Goal: Use online tool/utility: Utilize a website feature to perform a specific function

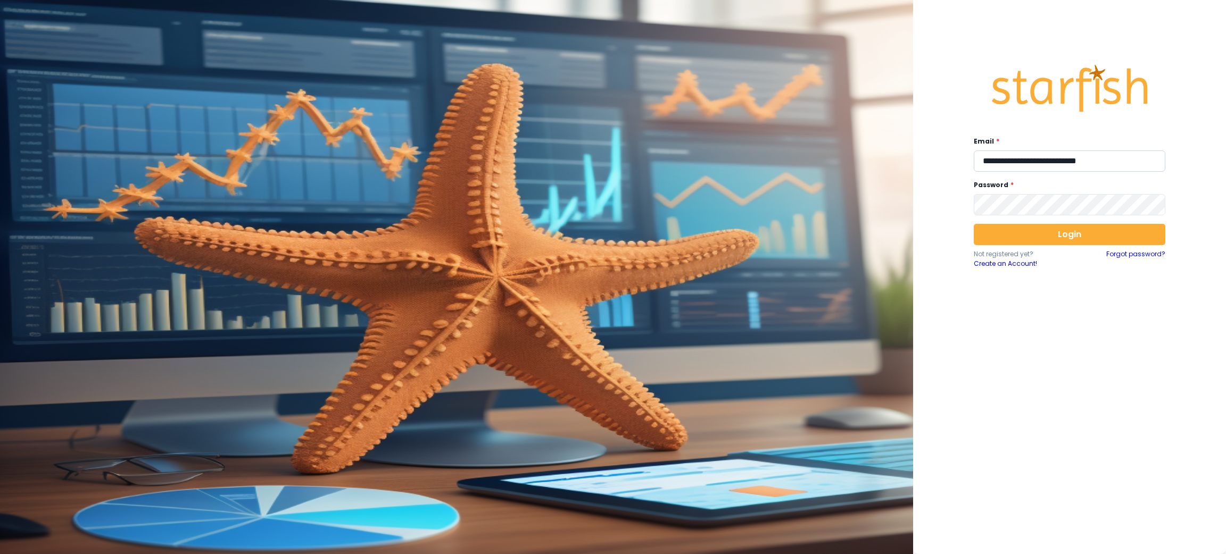
click at [1062, 158] on input "**********" at bounding box center [1070, 161] width 192 height 21
type input "**********"
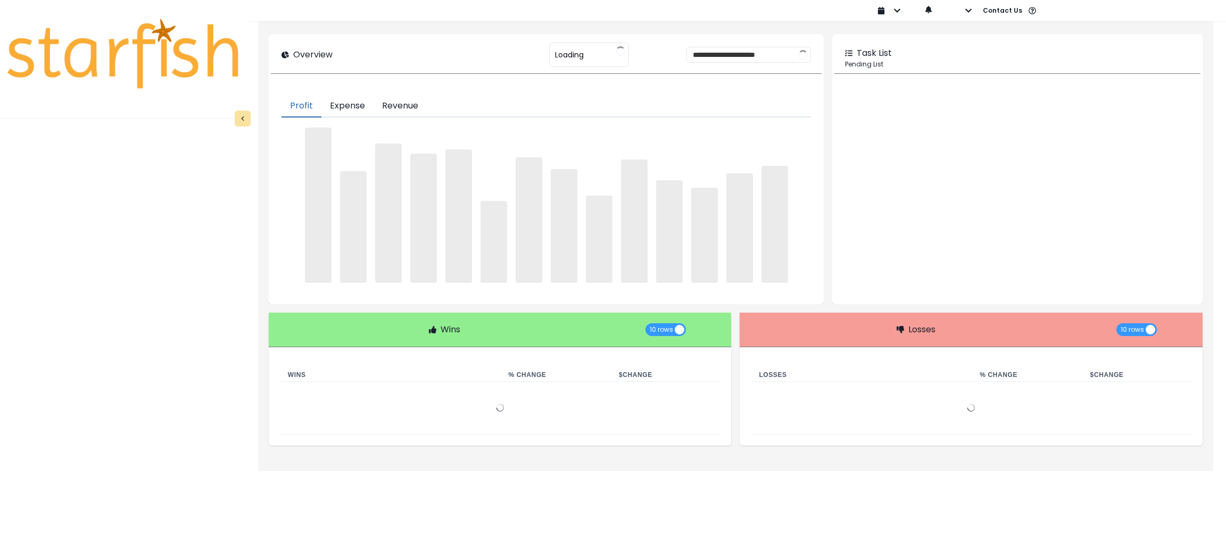
type input "********"
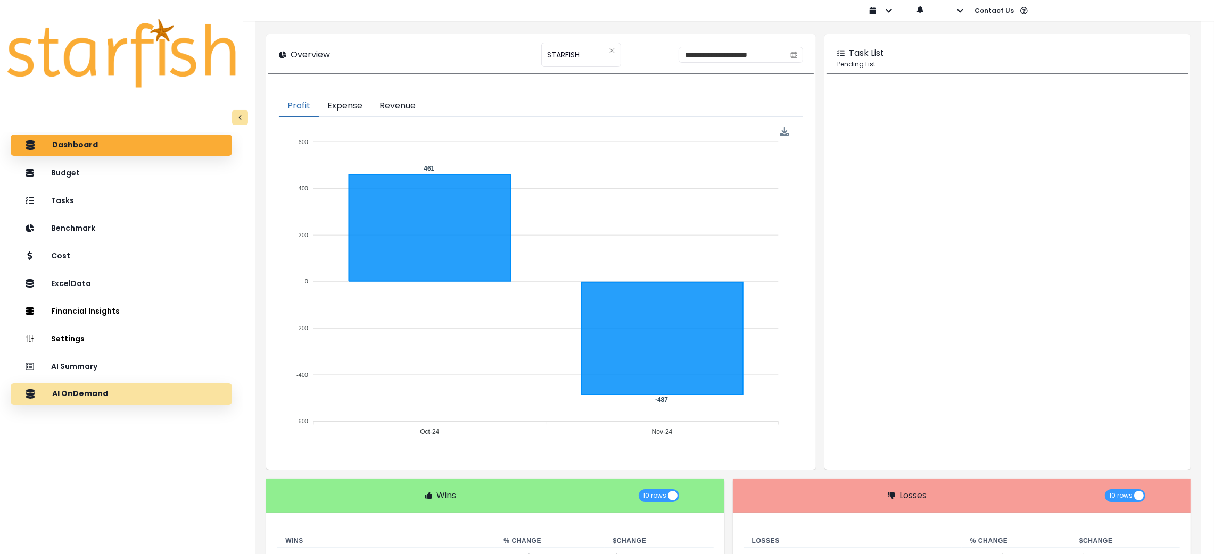
click at [113, 399] on div "AI OnDemand" at bounding box center [121, 394] width 204 height 22
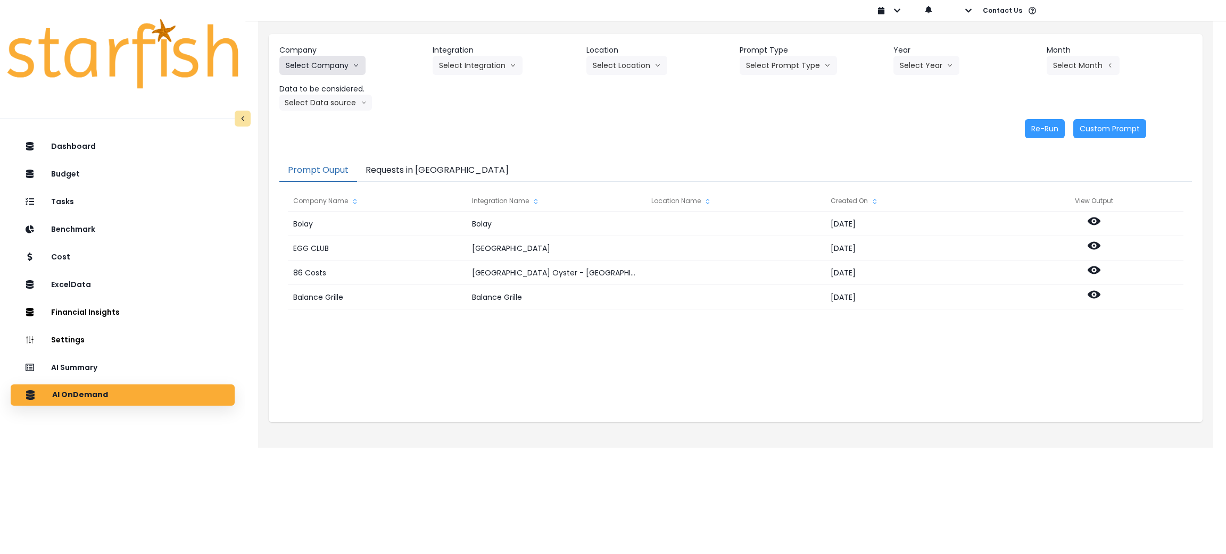
click at [353, 70] on icon "arrow down line" at bounding box center [356, 65] width 6 height 11
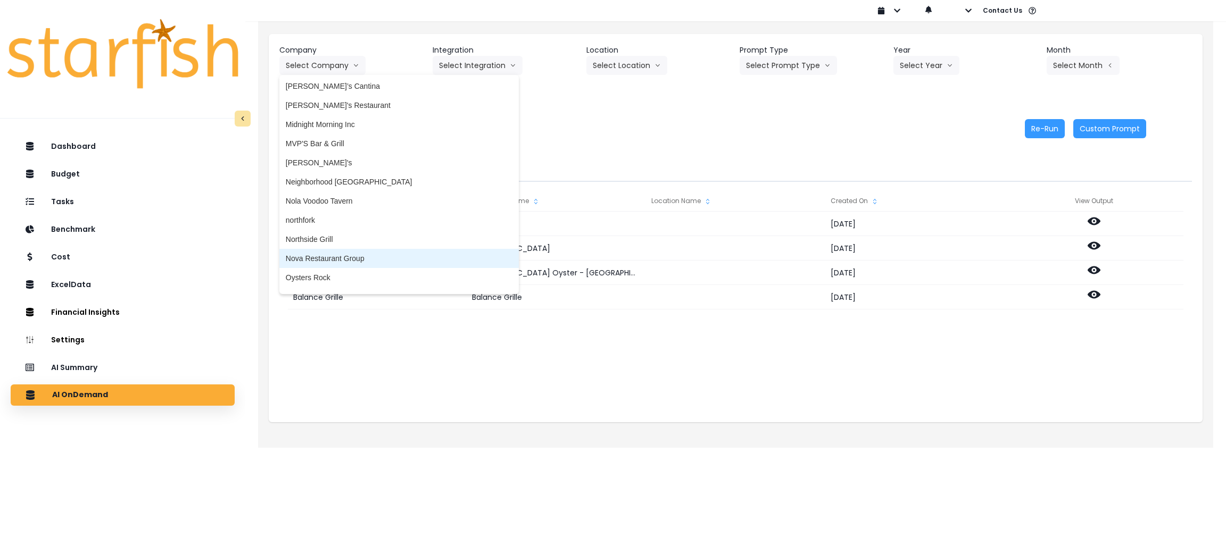
scroll to position [1755, 0]
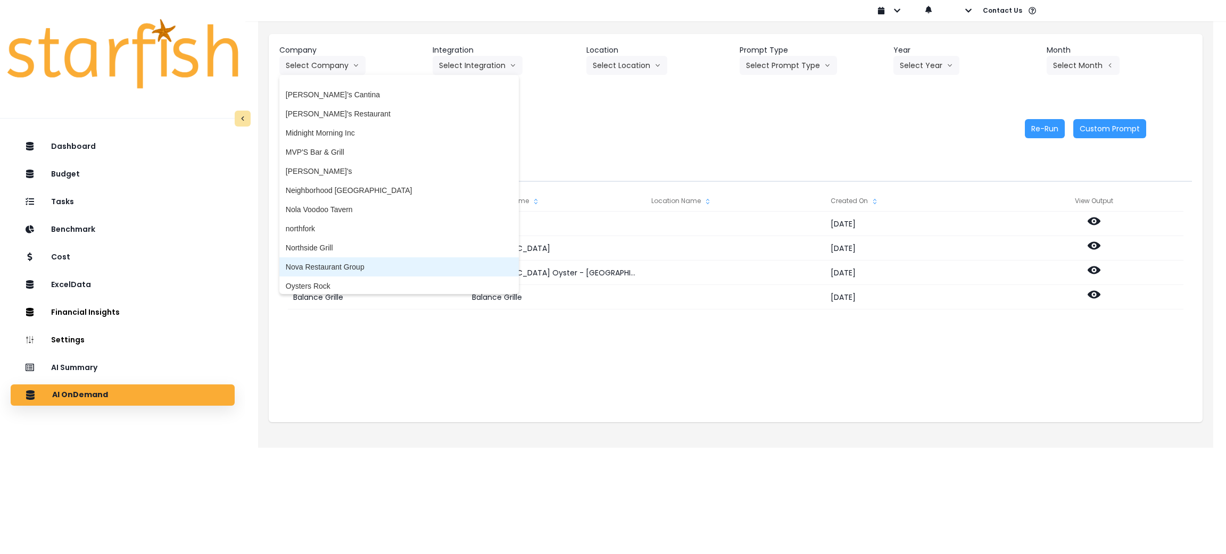
click at [330, 264] on span "Nova Restaurant Group" at bounding box center [399, 267] width 227 height 11
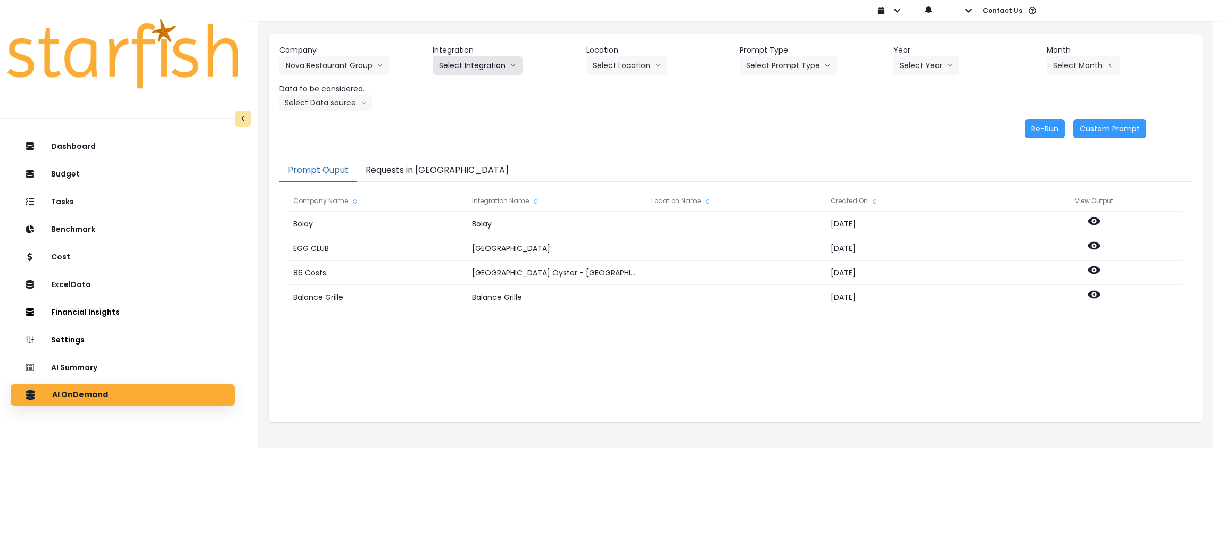
click at [465, 57] on button "Select Integration" at bounding box center [478, 65] width 90 height 19
click at [470, 80] on li "Nova Restaurant Group" at bounding box center [479, 87] width 92 height 19
click at [826, 59] on button "Select Prompt Type" at bounding box center [788, 65] width 97 height 19
click at [786, 140] on span "Monthly Summary" at bounding box center [776, 145] width 60 height 11
click at [931, 66] on button "Select Year" at bounding box center [926, 65] width 66 height 19
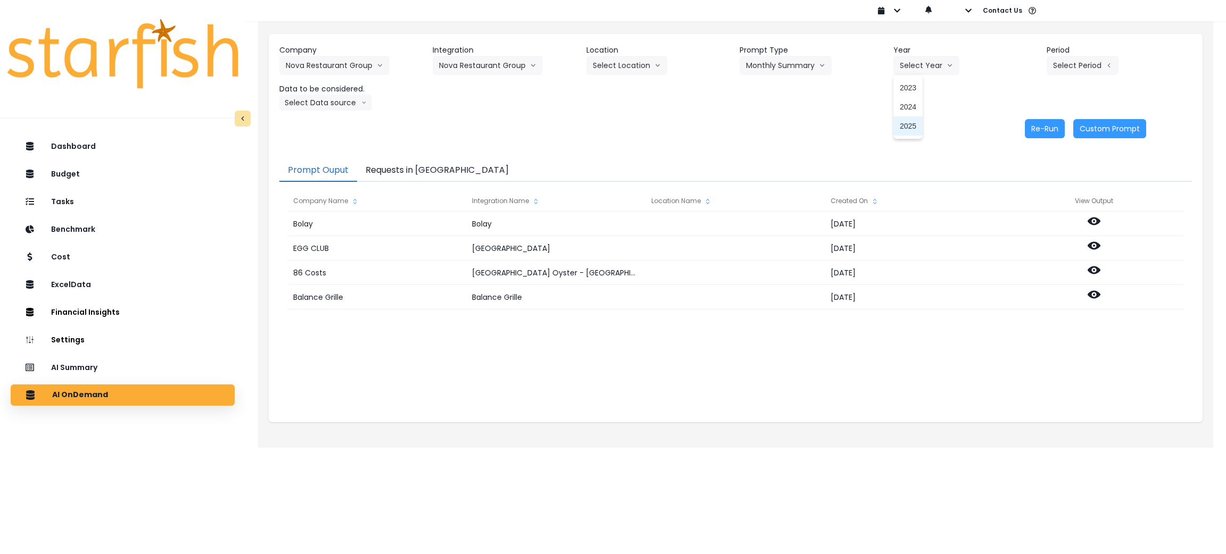
click at [904, 126] on span "2025" at bounding box center [908, 126] width 16 height 11
click at [1077, 56] on button "Select Period" at bounding box center [1083, 65] width 72 height 19
click at [1027, 223] on span "P9" at bounding box center [1033, 222] width 13 height 11
click at [359, 96] on button "Select Data source" at bounding box center [325, 103] width 93 height 16
click at [319, 146] on span "Location Analysis" at bounding box center [321, 142] width 71 height 11
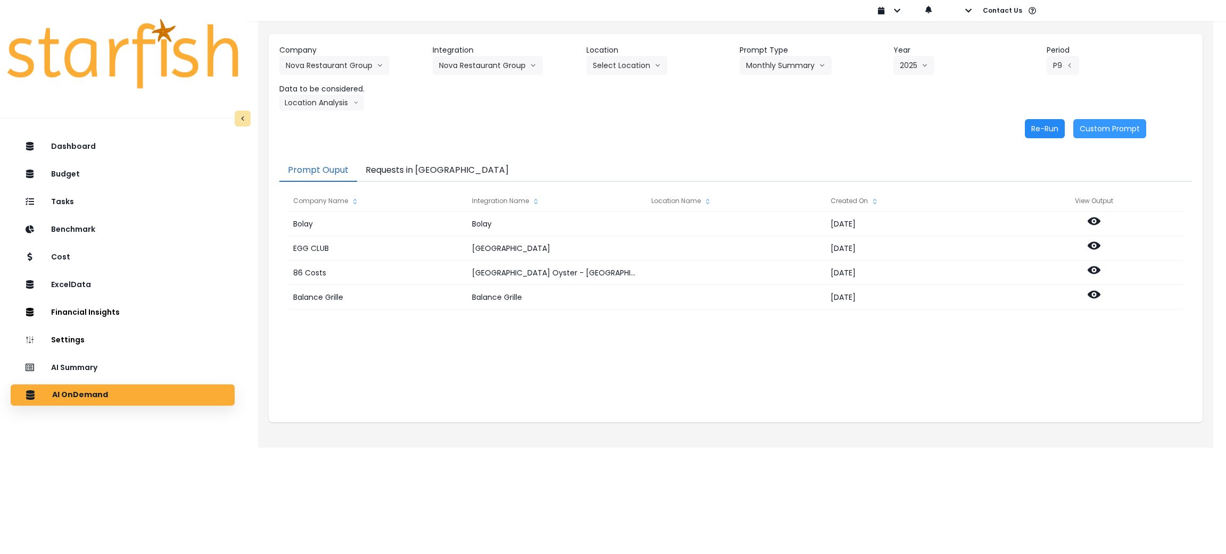
click at [1040, 132] on button "Re-Run" at bounding box center [1045, 128] width 40 height 19
click at [348, 110] on button "Location Analysis" at bounding box center [321, 103] width 85 height 16
click at [336, 122] on span "Comparison overtime" at bounding box center [321, 123] width 71 height 11
click at [1051, 130] on button "Re-Run" at bounding box center [1045, 128] width 40 height 19
click at [431, 171] on button "Requests in Queue" at bounding box center [437, 171] width 160 height 22
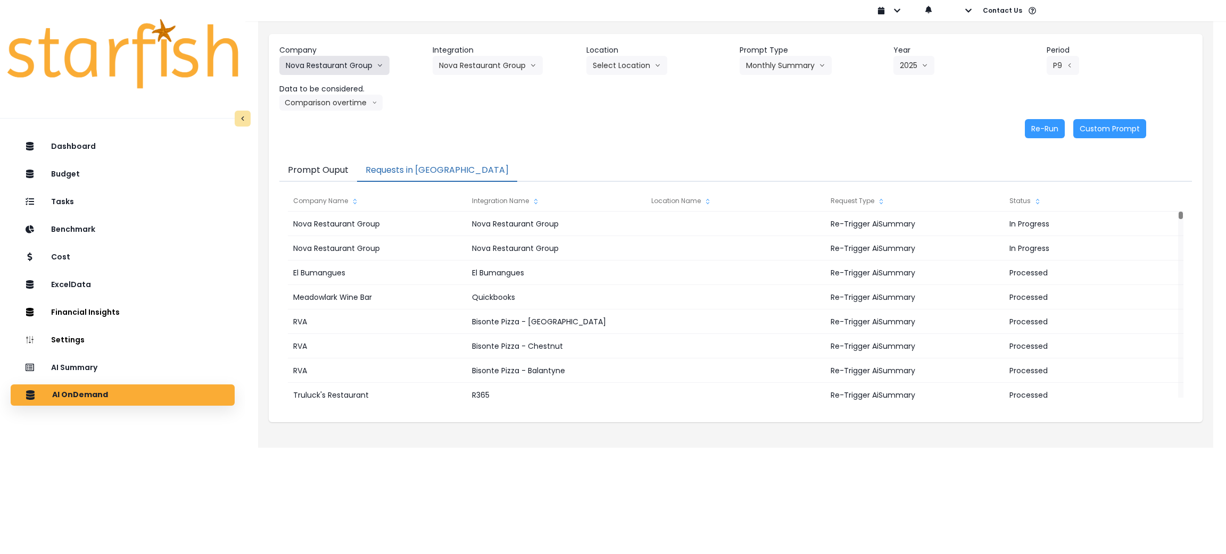
click at [352, 56] on button "Nova Restaurant Group" at bounding box center [334, 65] width 110 height 19
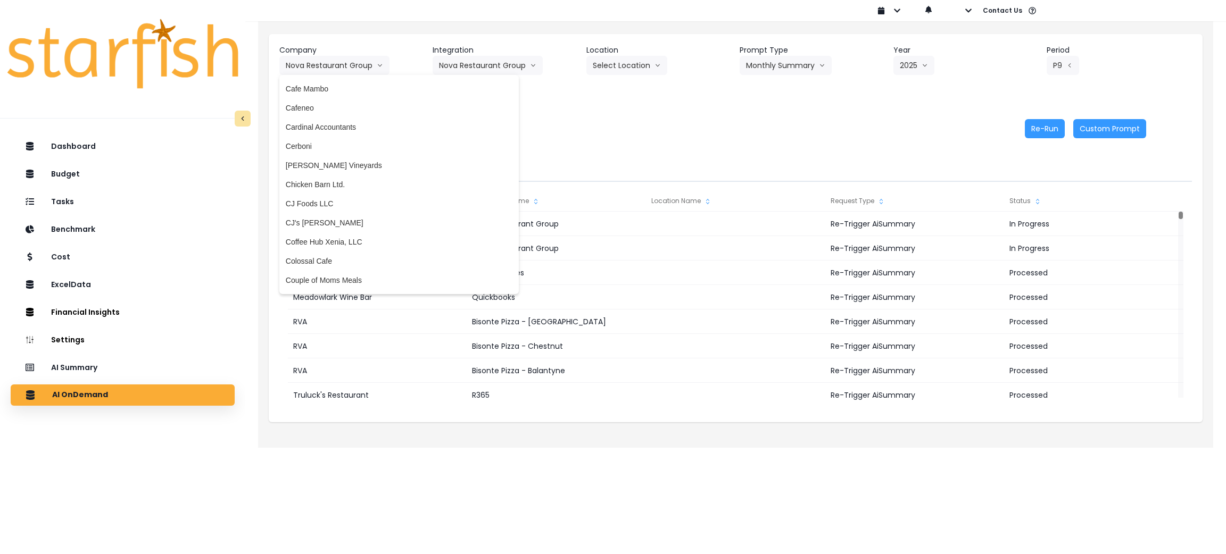
scroll to position [559, 0]
click at [328, 175] on span "Chicken Barn Ltd." at bounding box center [399, 180] width 227 height 11
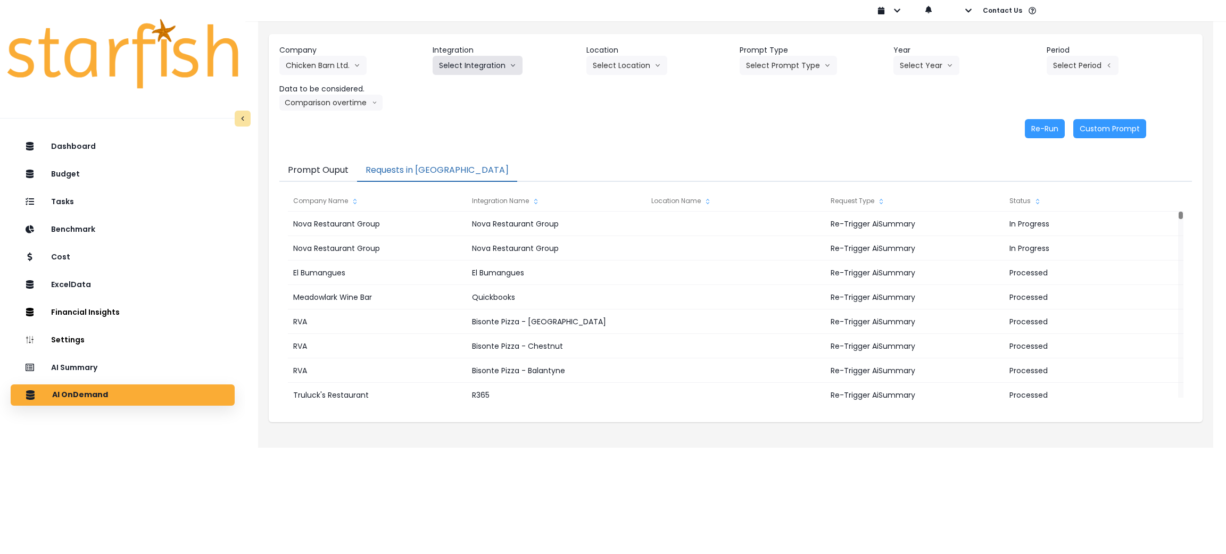
click at [450, 71] on button "Select Integration" at bounding box center [478, 65] width 90 height 19
click at [450, 89] on span "CBL" at bounding box center [446, 87] width 14 height 11
click at [799, 59] on button "Select Prompt Type" at bounding box center [788, 65] width 97 height 19
click at [761, 143] on span "Monthly Summary" at bounding box center [776, 145] width 60 height 11
click at [906, 65] on button "Select Year" at bounding box center [926, 65] width 66 height 19
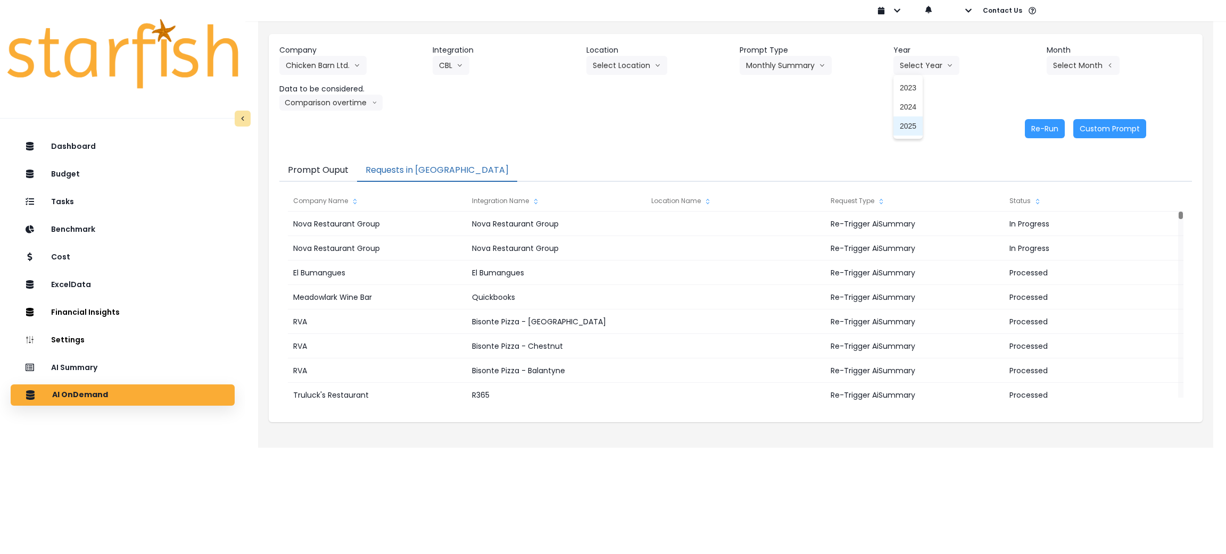
click at [904, 124] on span "2025" at bounding box center [908, 126] width 16 height 11
click at [1102, 67] on button "Select Month" at bounding box center [1083, 65] width 73 height 19
click at [1020, 205] on span "Aug" at bounding box center [1030, 202] width 21 height 11
click at [360, 102] on button "Comparison overtime" at bounding box center [330, 103] width 103 height 16
click at [337, 134] on li "Location Analysis" at bounding box center [321, 142] width 84 height 19
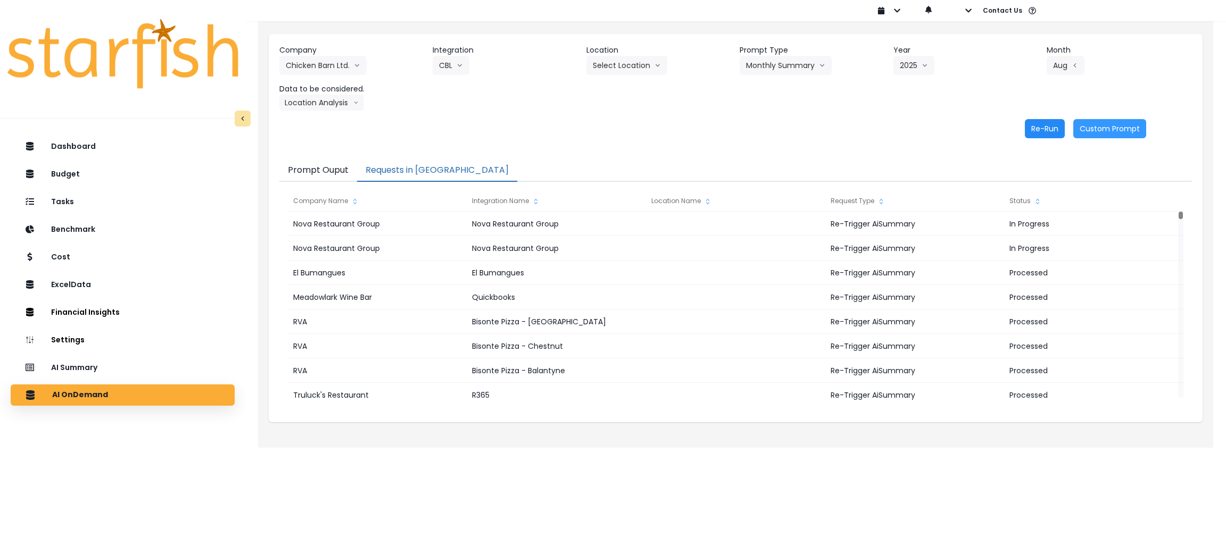
click at [1043, 135] on button "Re-Run" at bounding box center [1045, 128] width 40 height 19
click at [328, 111] on div "Company Chicken Barn Ltd. 86 Costs Asti Bagel Cafe Balance Grille Bald Ginger B…" at bounding box center [736, 91] width 934 height 115
click at [330, 108] on button "Location Analysis" at bounding box center [321, 103] width 85 height 16
click at [330, 122] on span "Comparison overtime" at bounding box center [321, 123] width 71 height 11
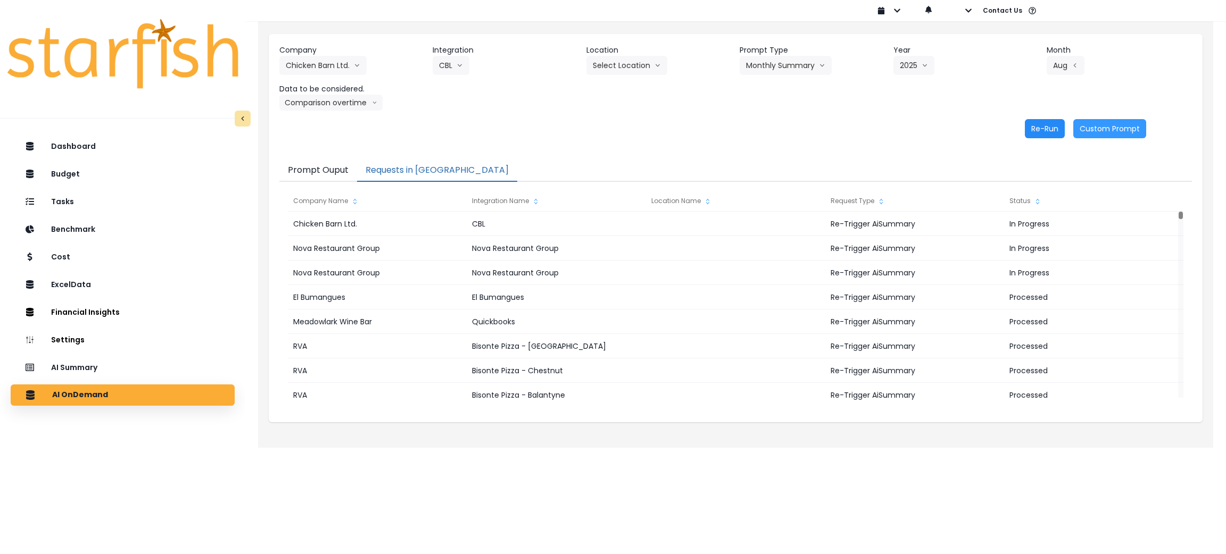
click at [1043, 129] on button "Re-Run" at bounding box center [1045, 128] width 40 height 19
click at [625, 129] on div "Re-Run Custom Prompt" at bounding box center [712, 128] width 867 height 19
click at [95, 353] on div "Dashboard Budget Tasks Benchmark Cost ExcelData Financial Insights Location Ana…" at bounding box center [122, 371] width 245 height 475
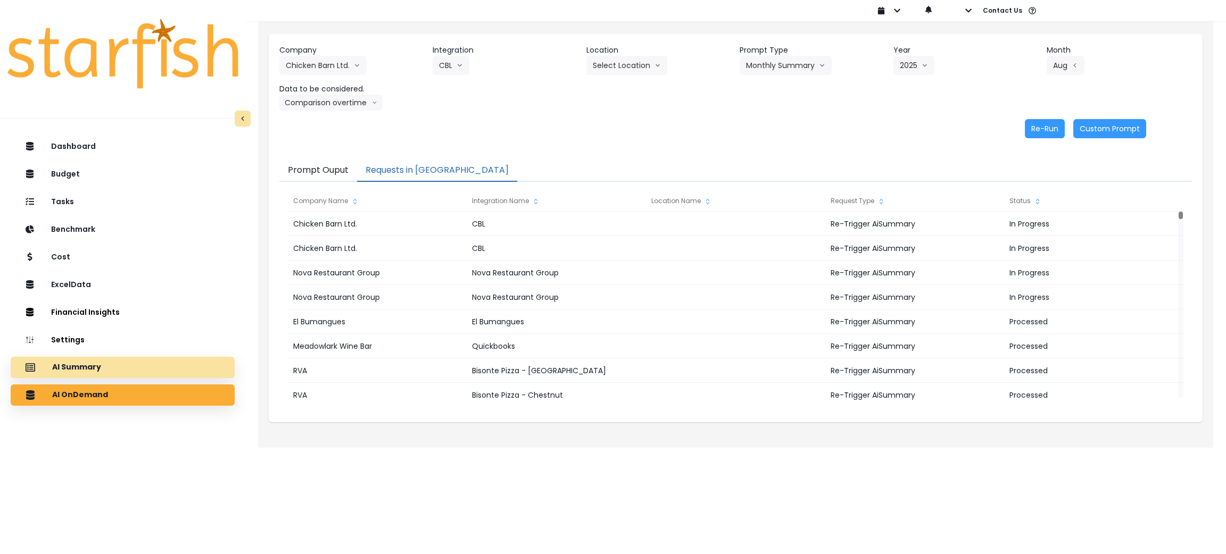
click at [90, 371] on p "AI Summary" at bounding box center [76, 368] width 49 height 10
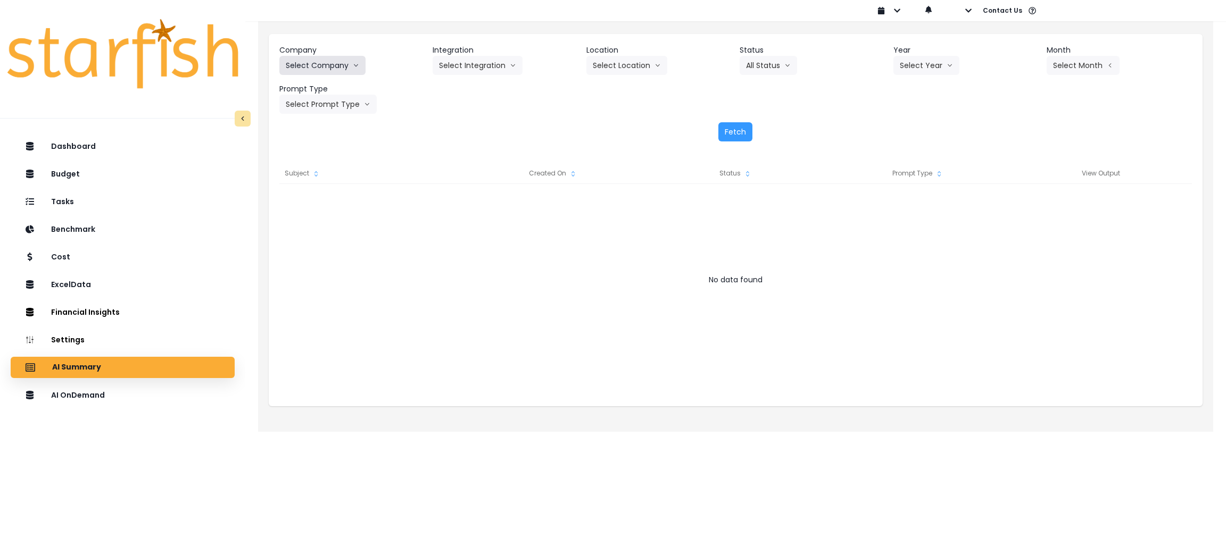
click at [358, 65] on button "Select Company" at bounding box center [322, 65] width 86 height 19
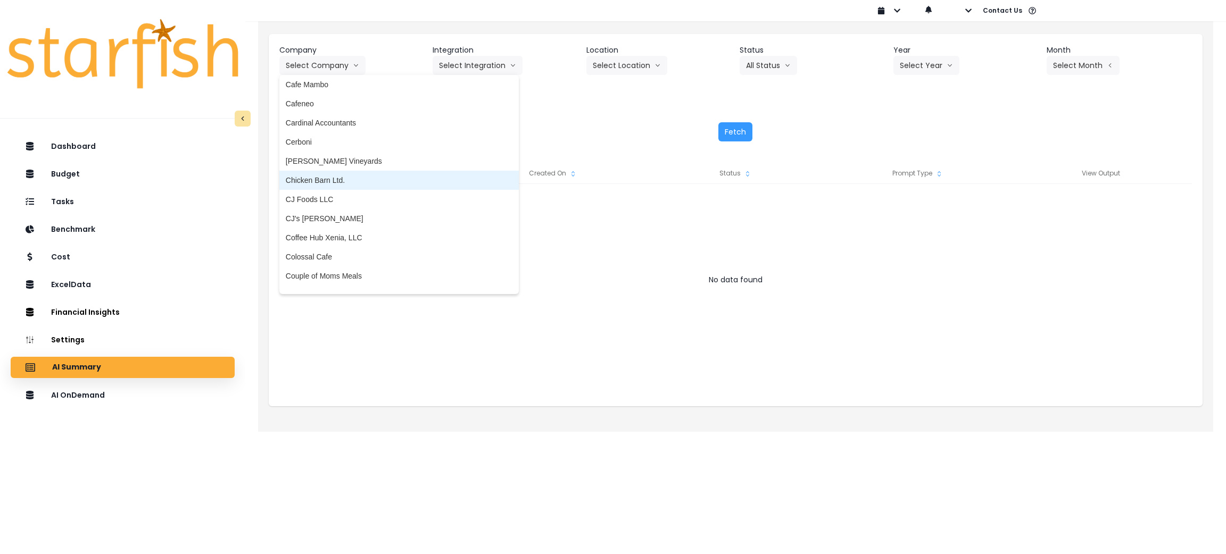
click at [328, 185] on li "Chicken Barn Ltd." at bounding box center [398, 180] width 239 height 19
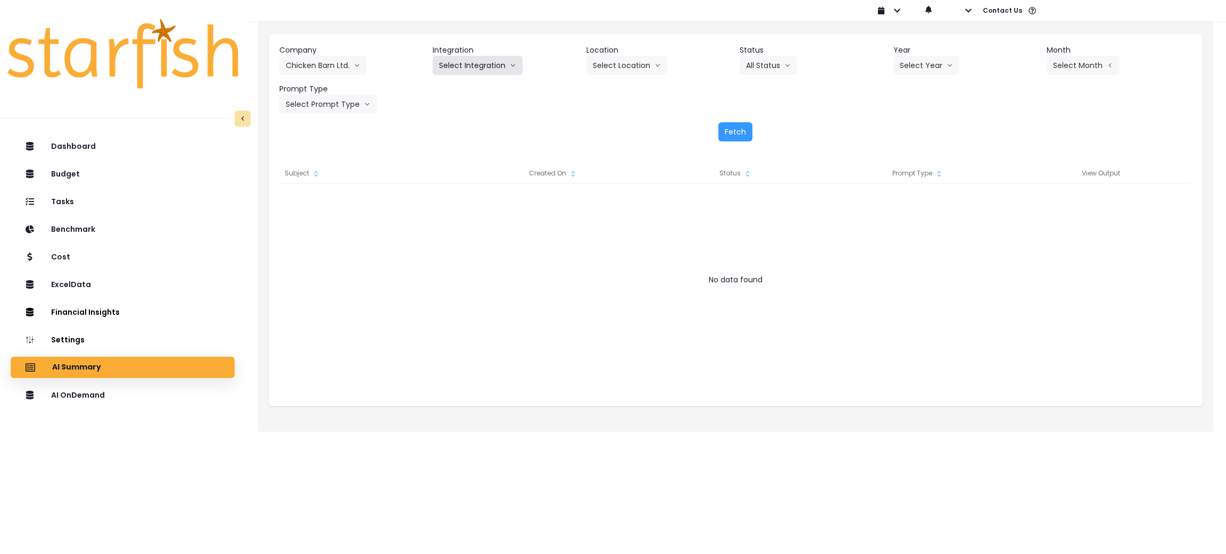
click at [481, 63] on button "Select Integration" at bounding box center [478, 65] width 90 height 19
click at [440, 88] on span "CBL" at bounding box center [446, 87] width 14 height 11
click at [948, 70] on icon "arrow down line" at bounding box center [950, 65] width 6 height 11
click at [905, 130] on span "2025" at bounding box center [908, 126] width 16 height 11
click at [1083, 69] on button "Select Month" at bounding box center [1083, 65] width 73 height 19
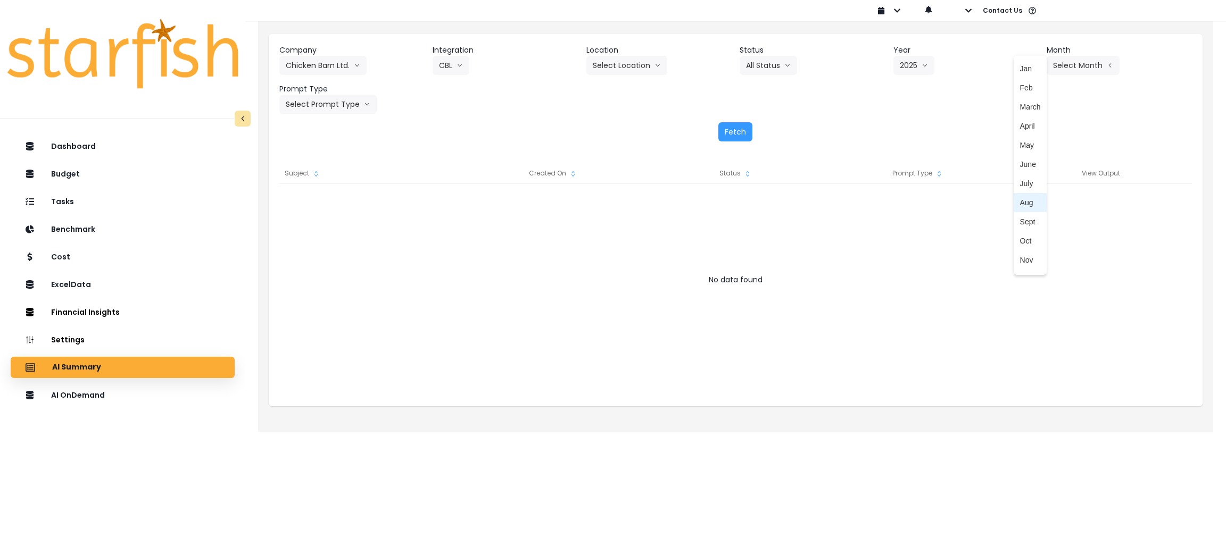
click at [1016, 210] on li "Aug" at bounding box center [1031, 202] width 34 height 19
click at [350, 107] on button "Select Prompt Type" at bounding box center [327, 104] width 97 height 19
click at [323, 197] on li "Monthly Summary" at bounding box center [315, 203] width 73 height 19
click at [742, 129] on button "Fetch" at bounding box center [735, 131] width 34 height 19
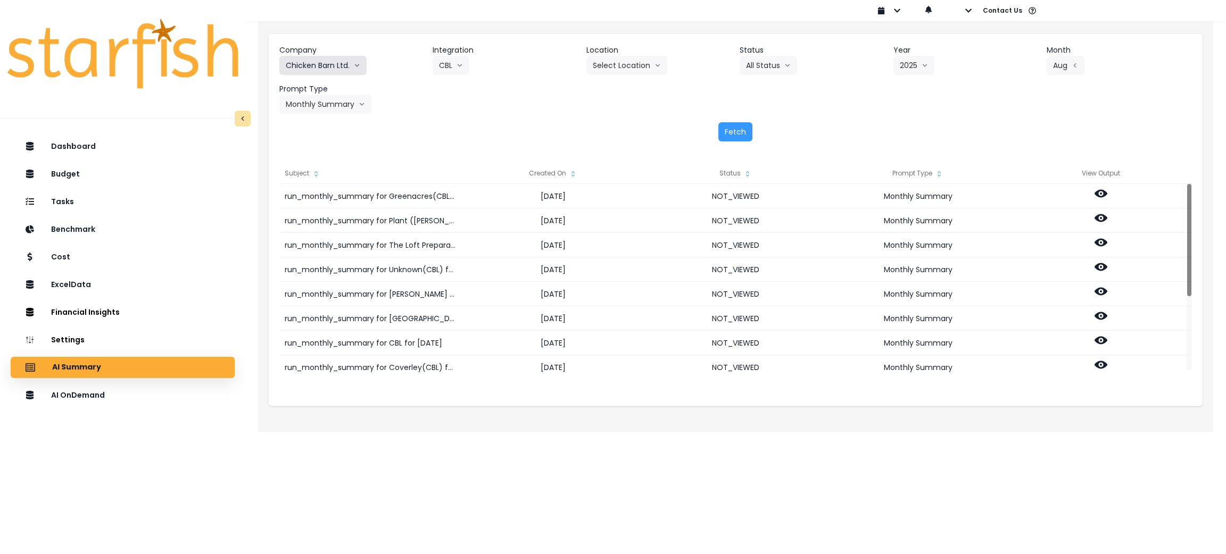
click at [336, 62] on button "Chicken Barn Ltd." at bounding box center [322, 65] width 87 height 19
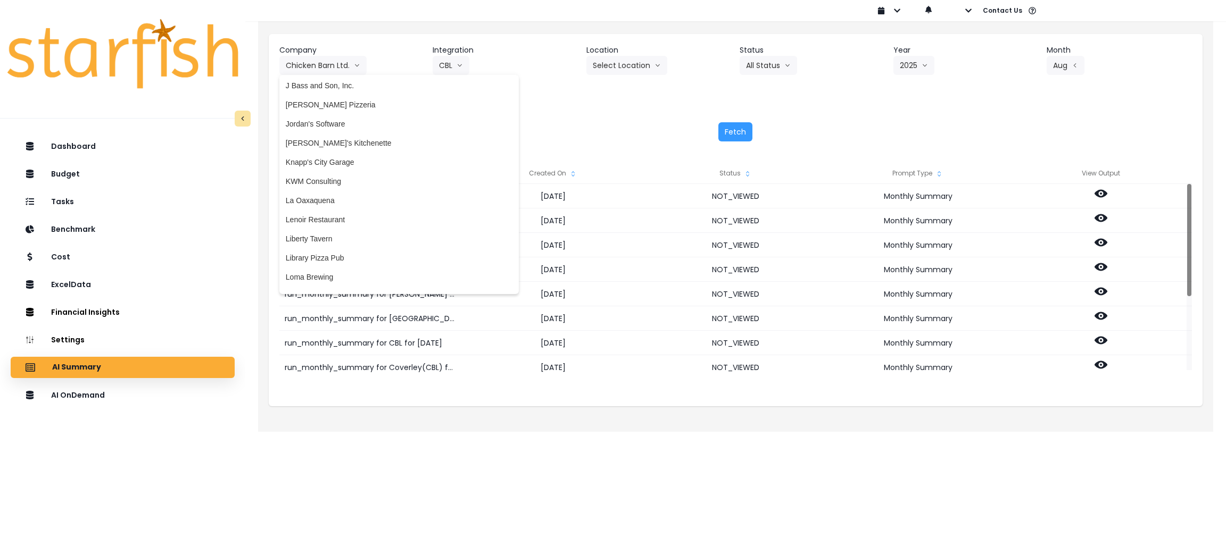
scroll to position [1755, 0]
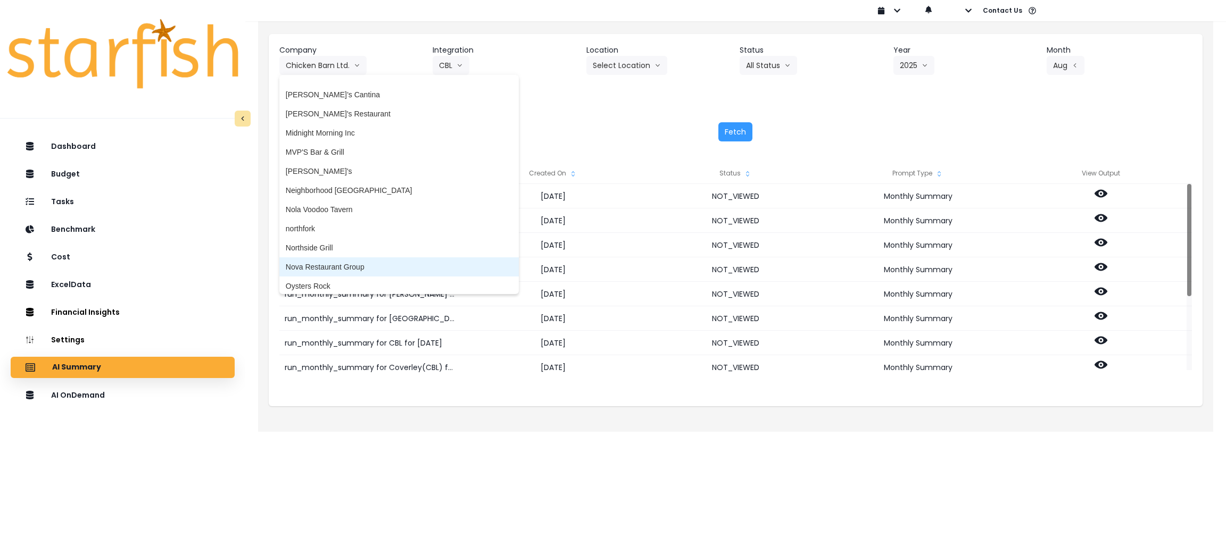
click at [350, 258] on li "Nova Restaurant Group" at bounding box center [398, 267] width 239 height 19
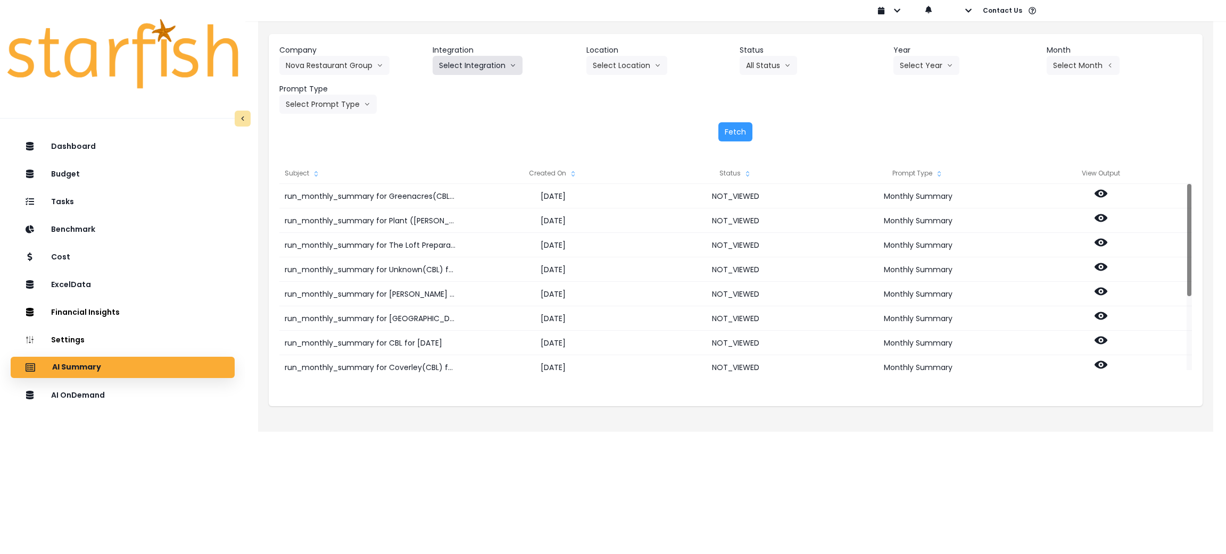
click at [496, 61] on button "Select Integration" at bounding box center [478, 65] width 90 height 19
click at [481, 92] on span "Nova Restaurant Group" at bounding box center [478, 87] width 79 height 11
click at [916, 69] on button "Select Year" at bounding box center [926, 65] width 66 height 19
click at [910, 127] on span "2025" at bounding box center [908, 126] width 16 height 11
click at [1084, 65] on button "Select Period" at bounding box center [1083, 65] width 72 height 19
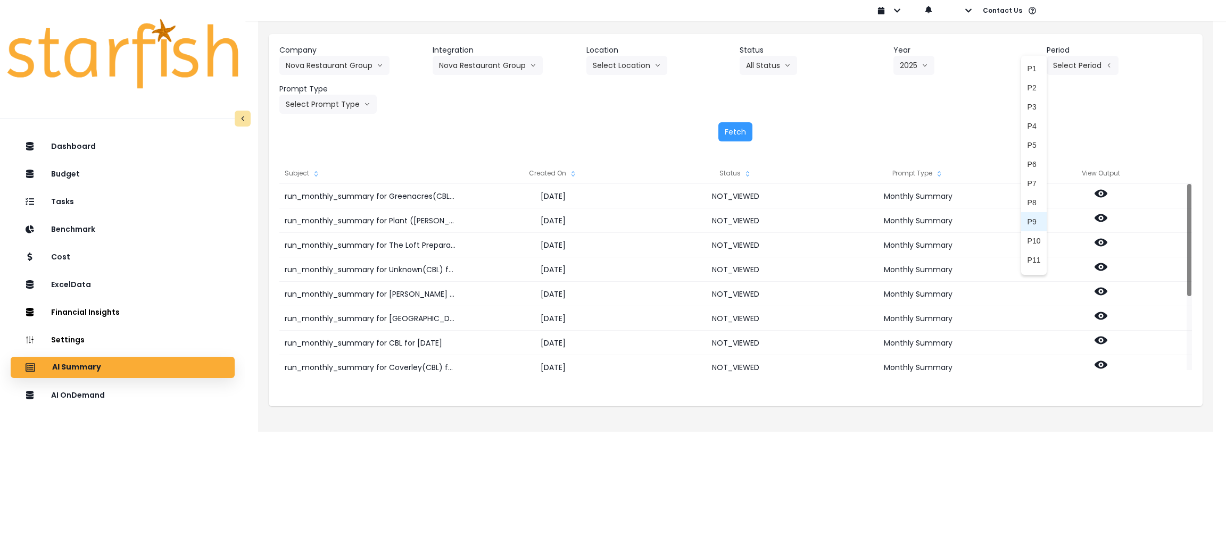
click at [1027, 222] on span "P9" at bounding box center [1033, 222] width 13 height 11
click at [350, 105] on button "Select Prompt Type" at bounding box center [327, 104] width 97 height 19
click at [315, 203] on span "Monthly Summary" at bounding box center [316, 203] width 60 height 11
click at [768, 129] on div "Fetch" at bounding box center [735, 131] width 912 height 19
click at [739, 130] on button "Fetch" at bounding box center [735, 131] width 34 height 19
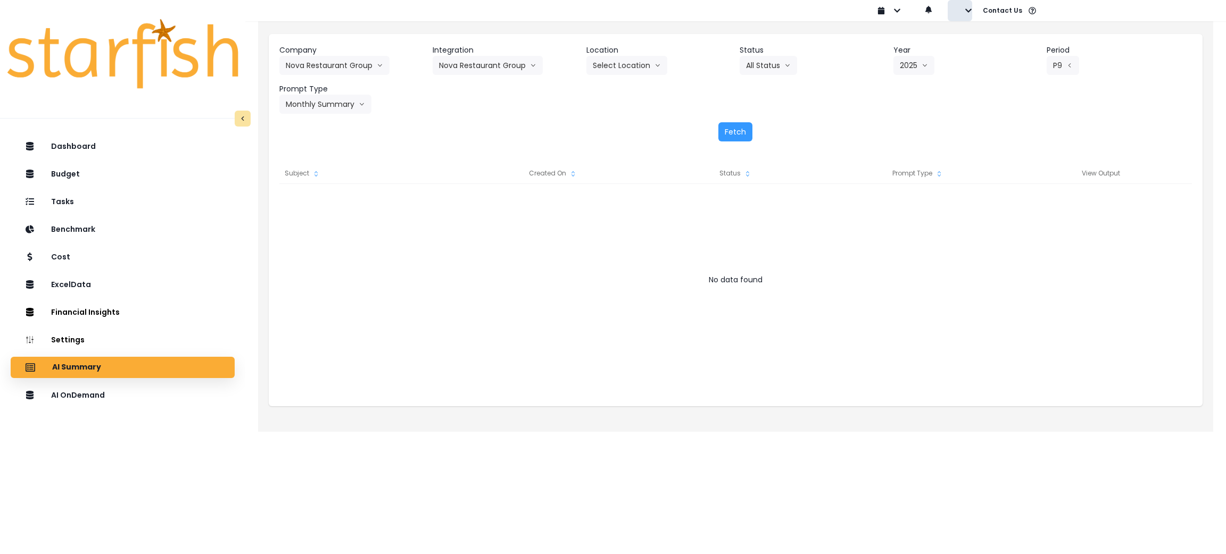
click at [969, 18] on button "button" at bounding box center [960, 10] width 24 height 21
click at [968, 44] on p "Sign out" at bounding box center [985, 41] width 36 height 10
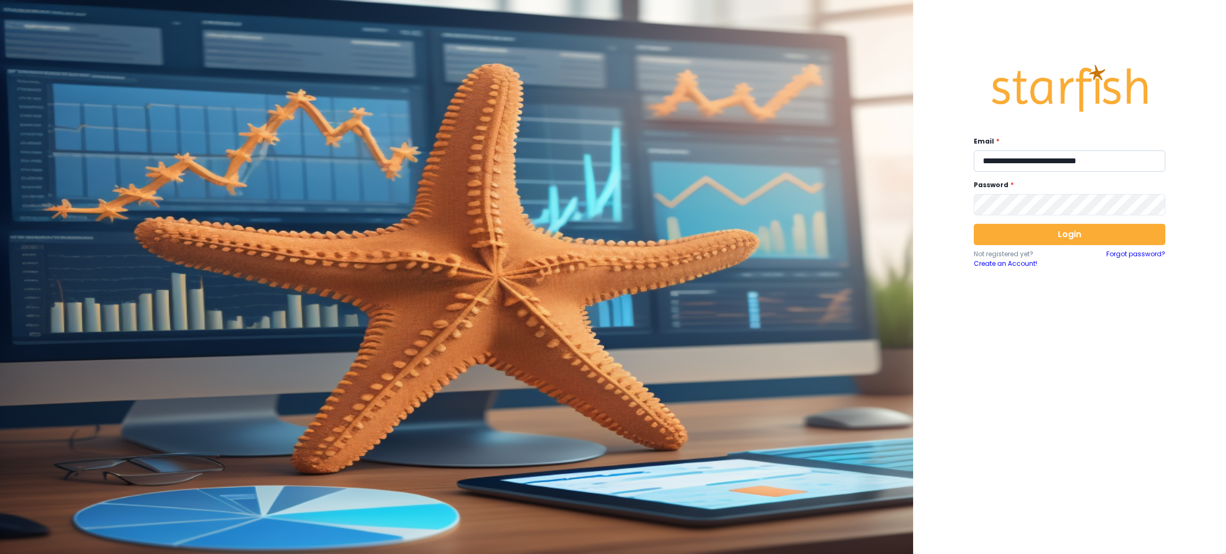
click at [1055, 160] on input "**********" at bounding box center [1070, 161] width 192 height 21
type input "**********"
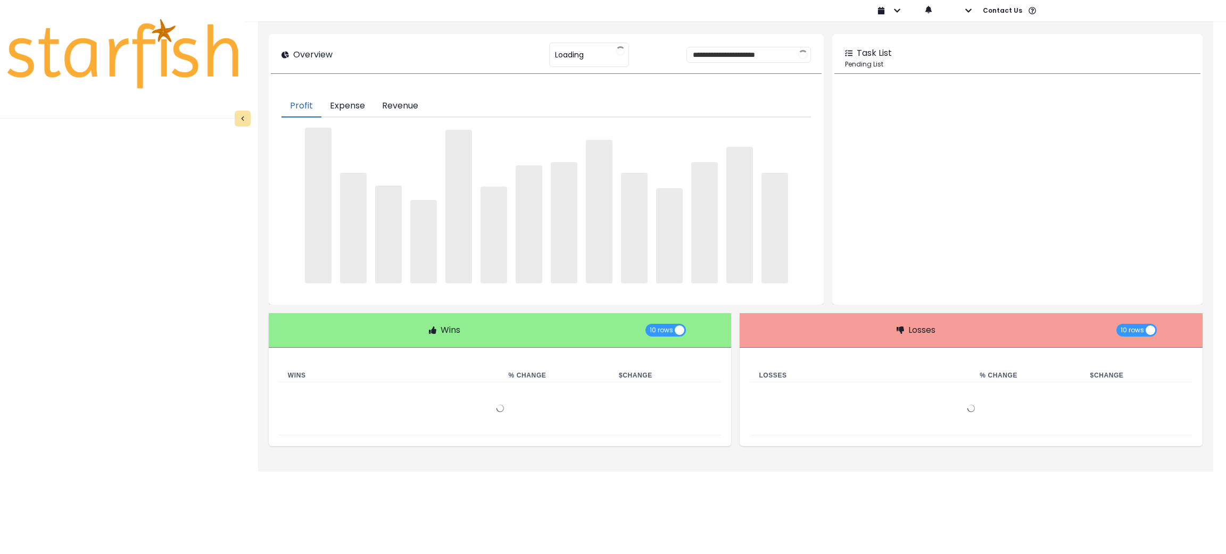
type input "***"
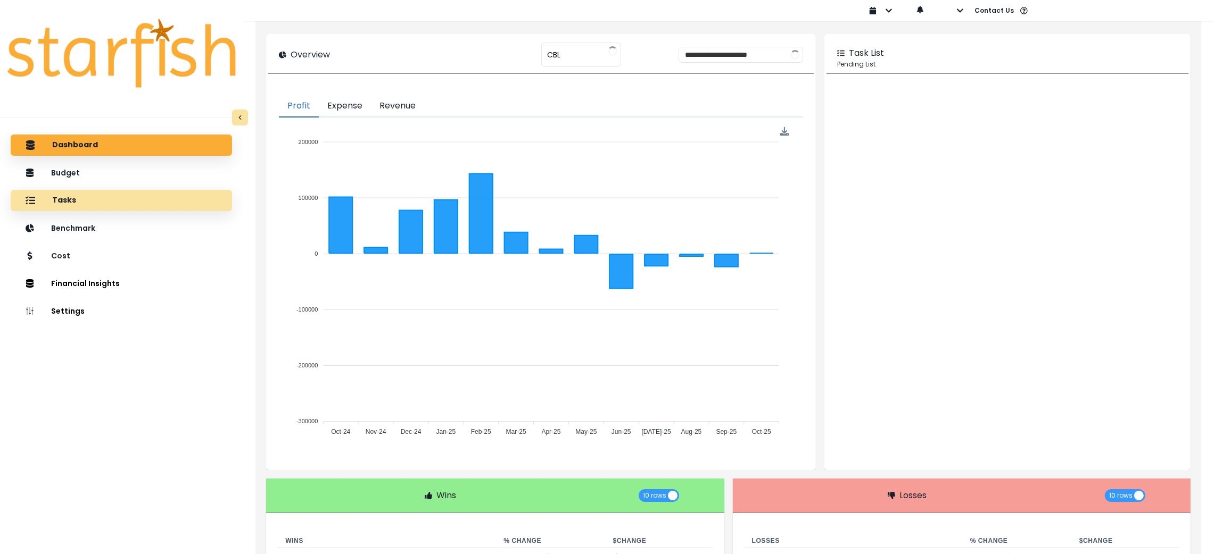
click at [104, 205] on div "Tasks" at bounding box center [121, 200] width 204 height 22
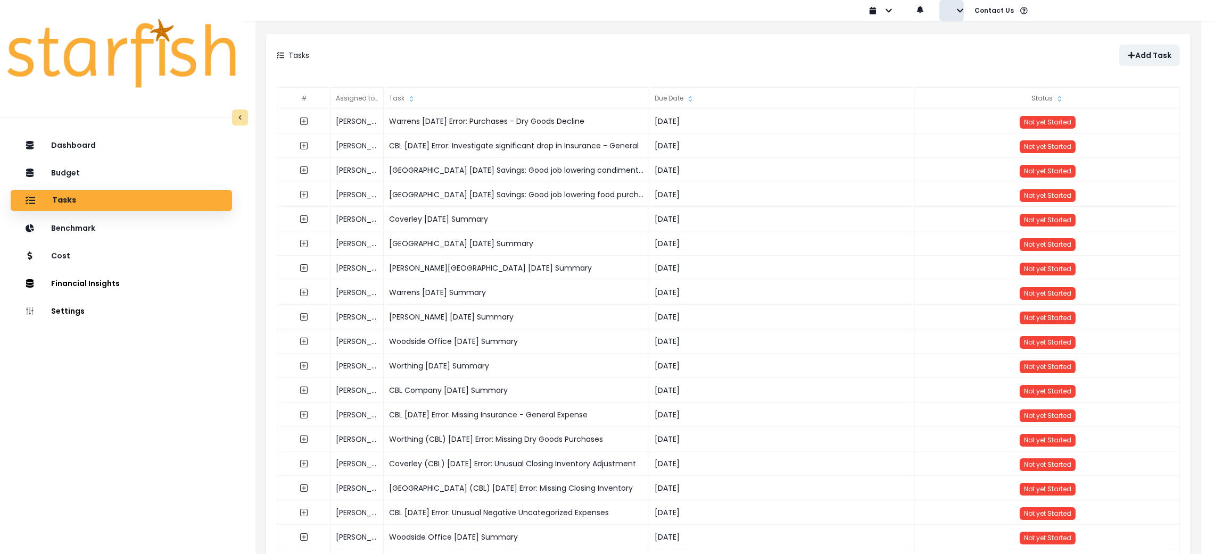
click at [955, 14] on button "button" at bounding box center [951, 10] width 24 height 21
click at [954, 37] on button "Sign out" at bounding box center [998, 40] width 118 height 21
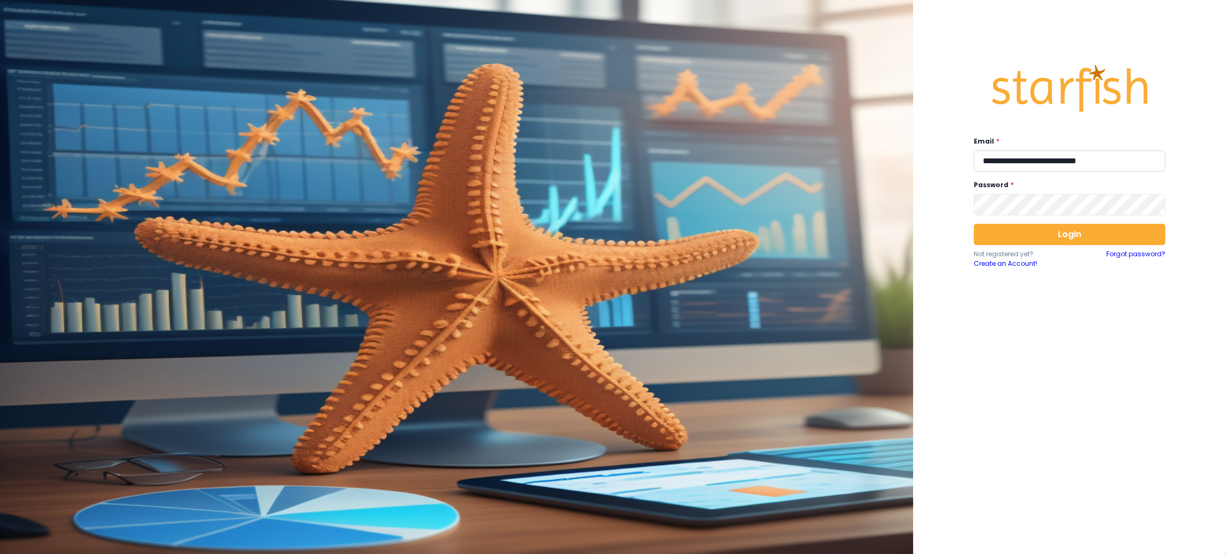
click at [1110, 165] on input "**********" at bounding box center [1070, 161] width 192 height 21
type input "**********"
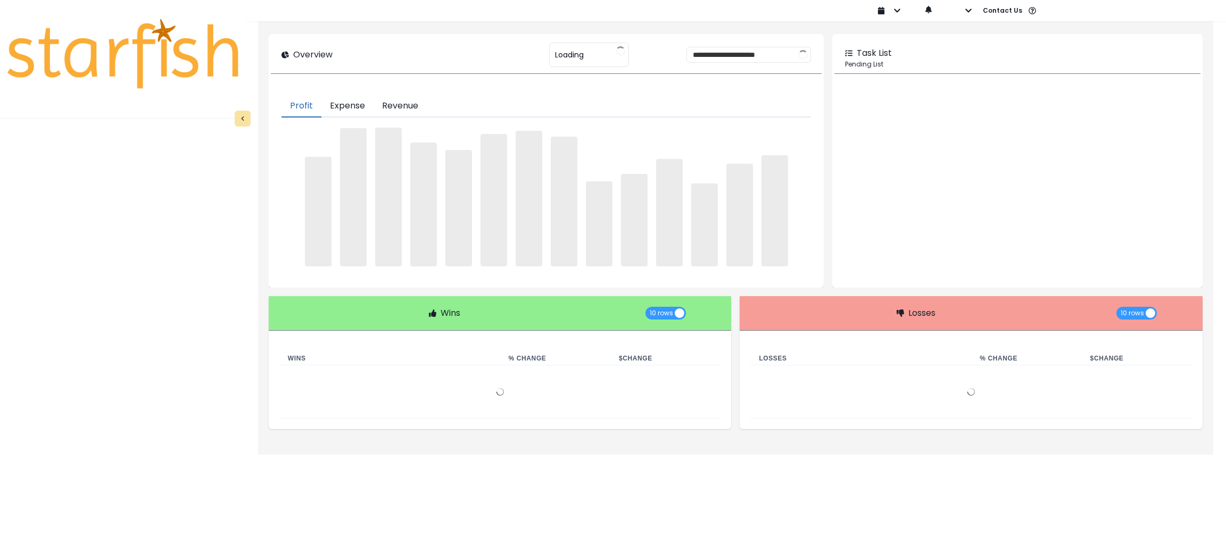
type input "********"
